Goal: Use online tool/utility: Utilize a website feature to perform a specific function

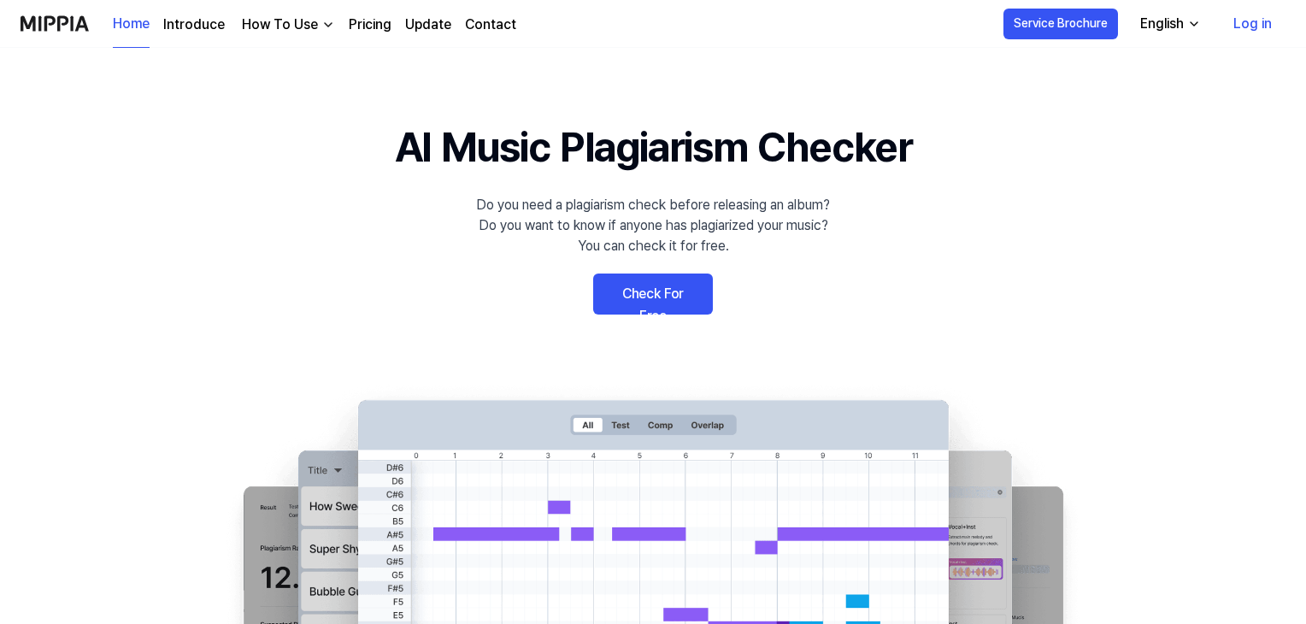
scroll to position [15, 0]
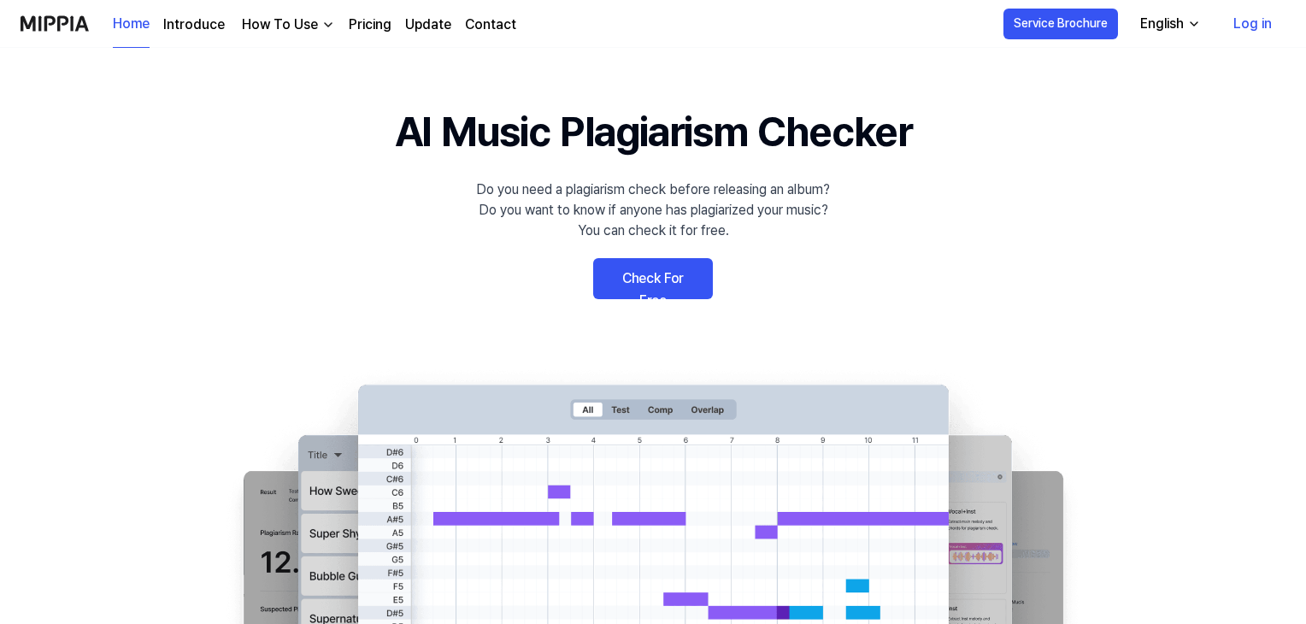
click at [627, 269] on link "Check For Free" at bounding box center [653, 278] width 120 height 41
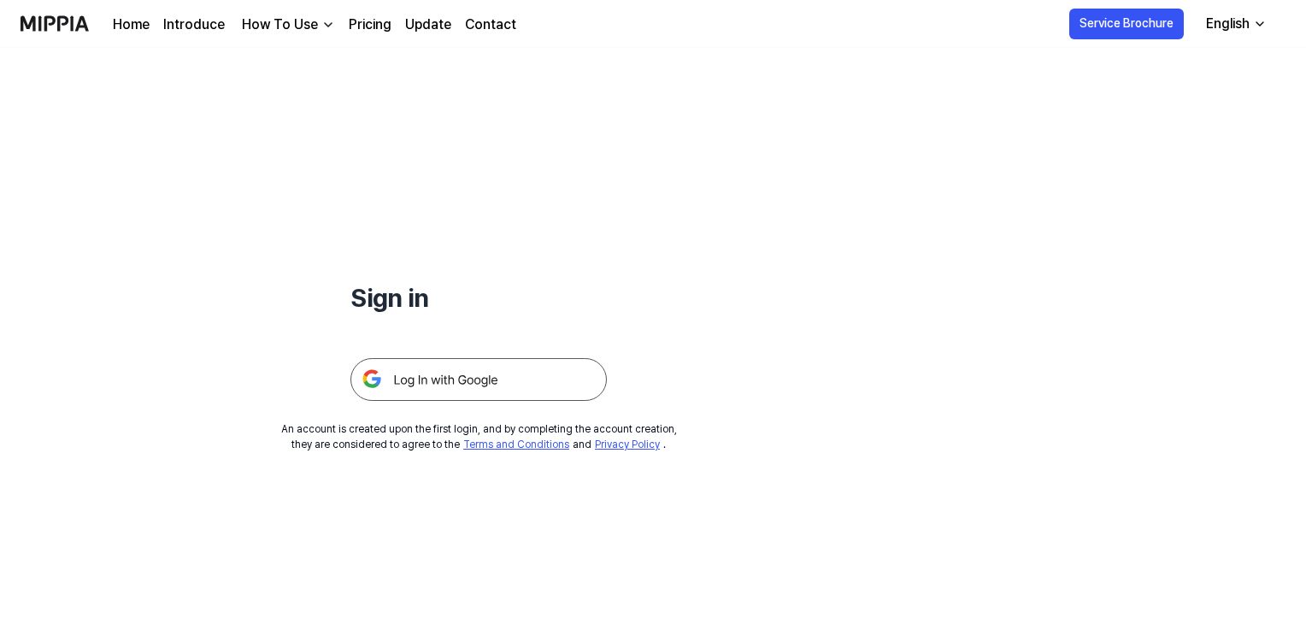
click at [488, 380] on img at bounding box center [478, 379] width 256 height 43
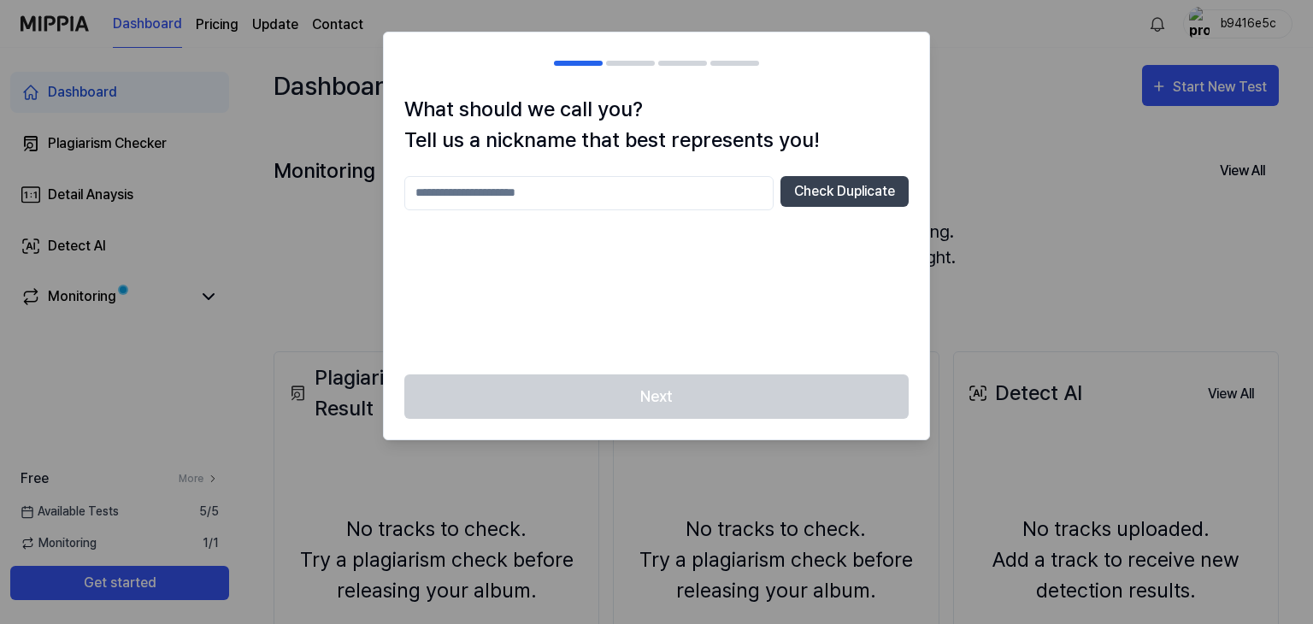
click at [689, 176] on input "text" at bounding box center [588, 193] width 369 height 34
click at [798, 195] on button "Check Duplicate" at bounding box center [844, 191] width 128 height 31
click at [650, 182] on input "*" at bounding box center [588, 193] width 369 height 34
type input "**"
click at [804, 185] on button "Check Duplicate" at bounding box center [844, 191] width 128 height 31
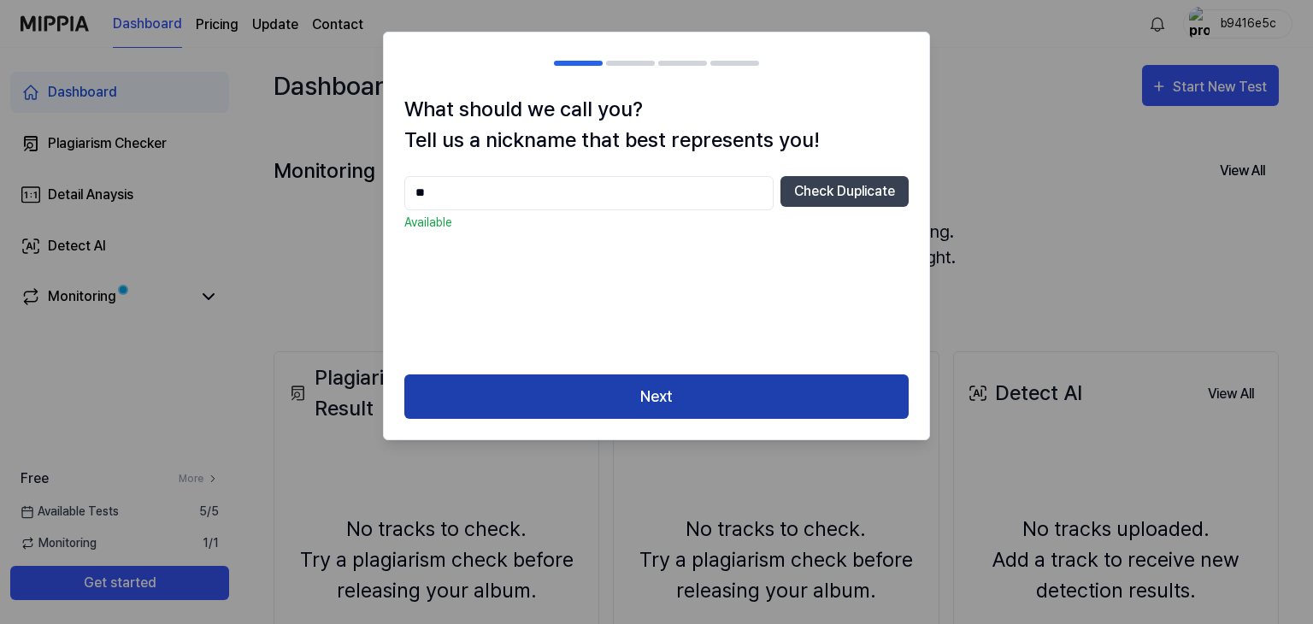
click at [630, 407] on button "Next" at bounding box center [656, 396] width 504 height 45
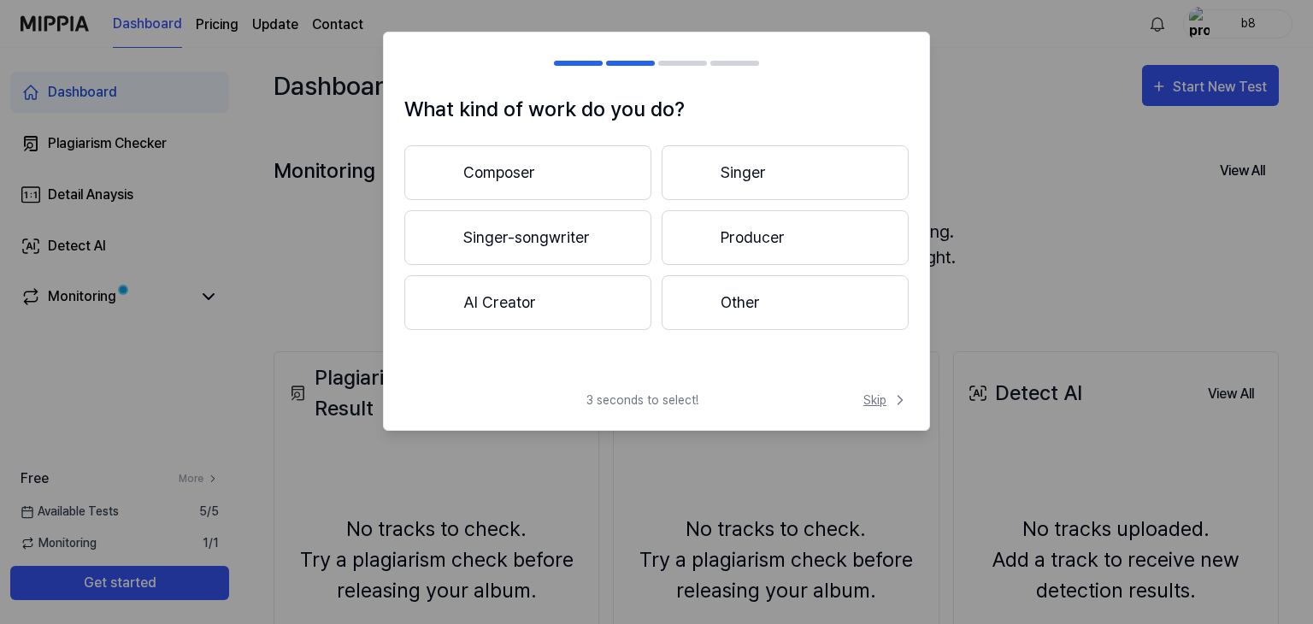
click at [888, 400] on span "Skip" at bounding box center [885, 400] width 45 height 18
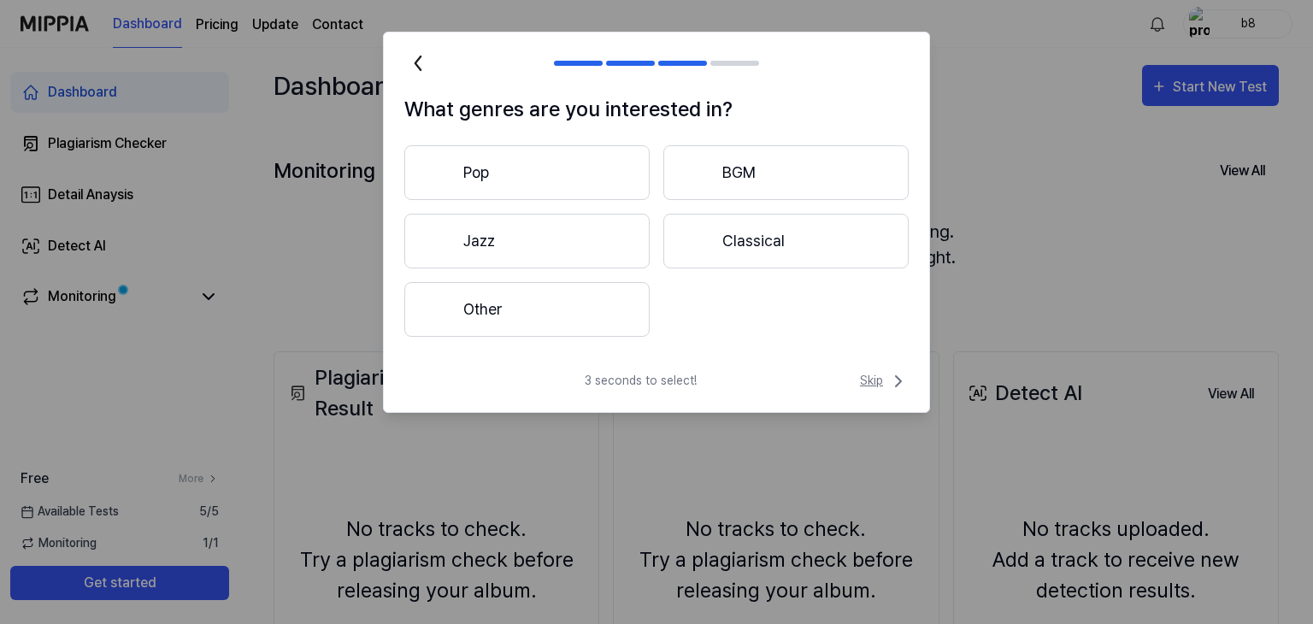
click at [875, 381] on span "Skip" at bounding box center [884, 381] width 49 height 21
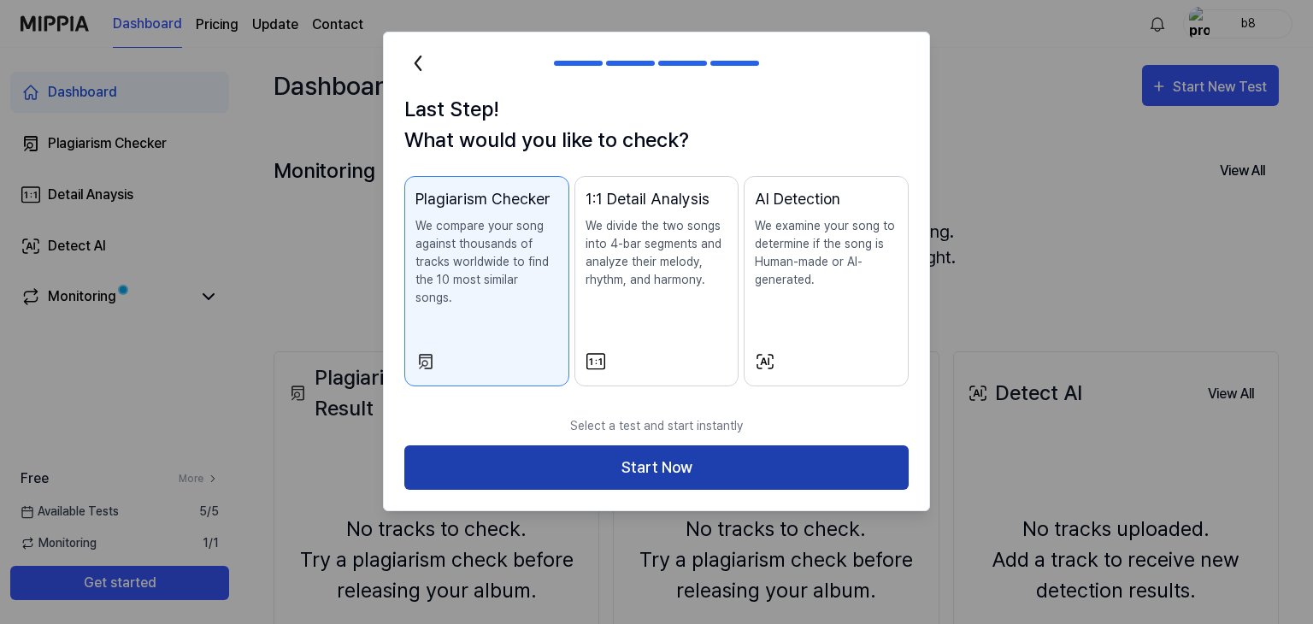
click at [600, 445] on button "Start Now" at bounding box center [656, 467] width 504 height 45
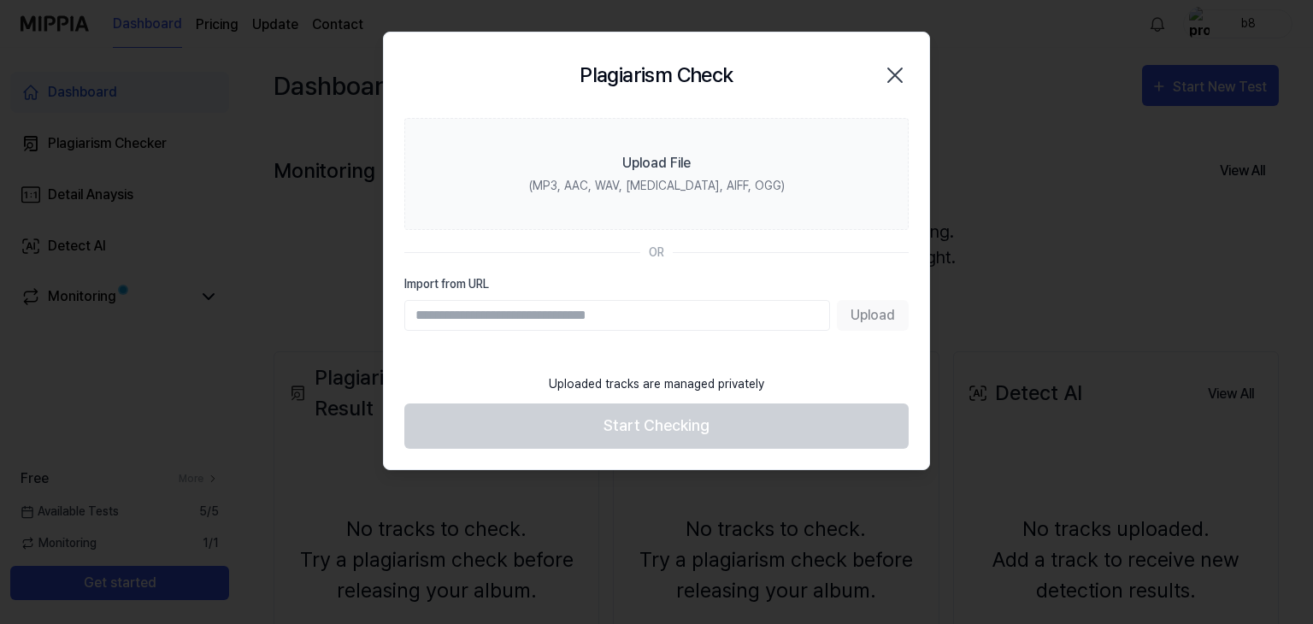
click at [897, 70] on icon "button" at bounding box center [894, 75] width 27 height 27
